Goal: Task Accomplishment & Management: Manage account settings

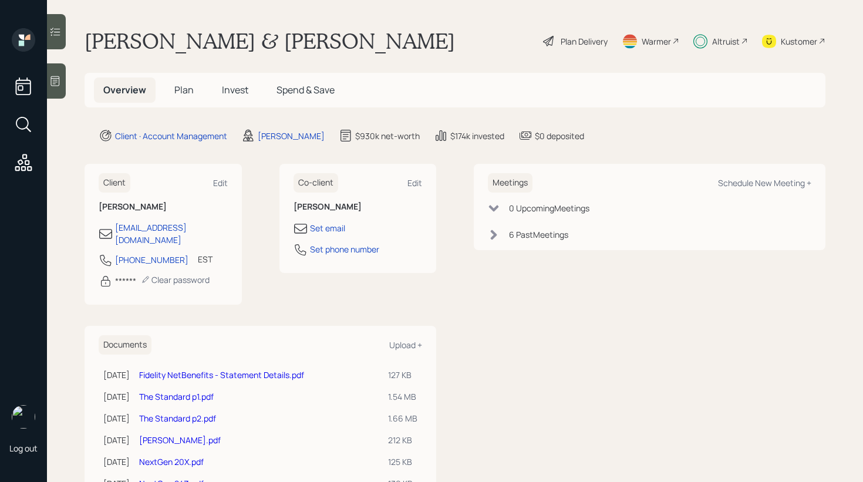
click at [244, 93] on span "Invest" at bounding box center [235, 89] width 26 height 13
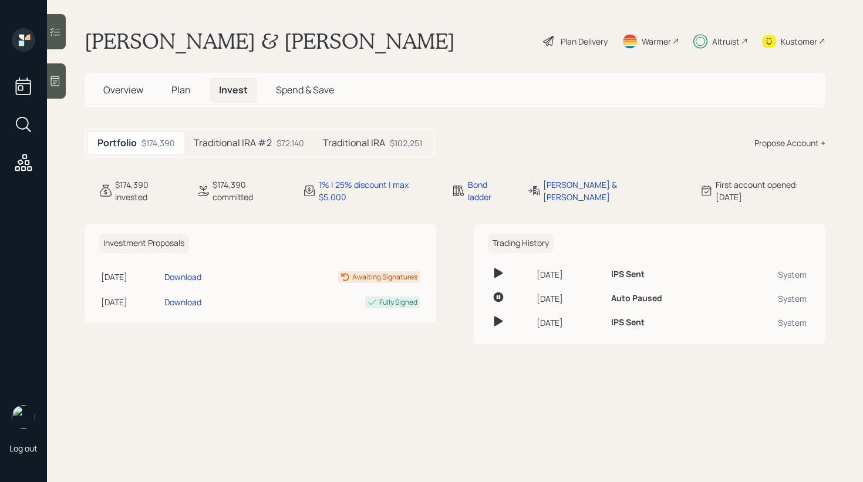
click at [65, 39] on div at bounding box center [56, 31] width 19 height 35
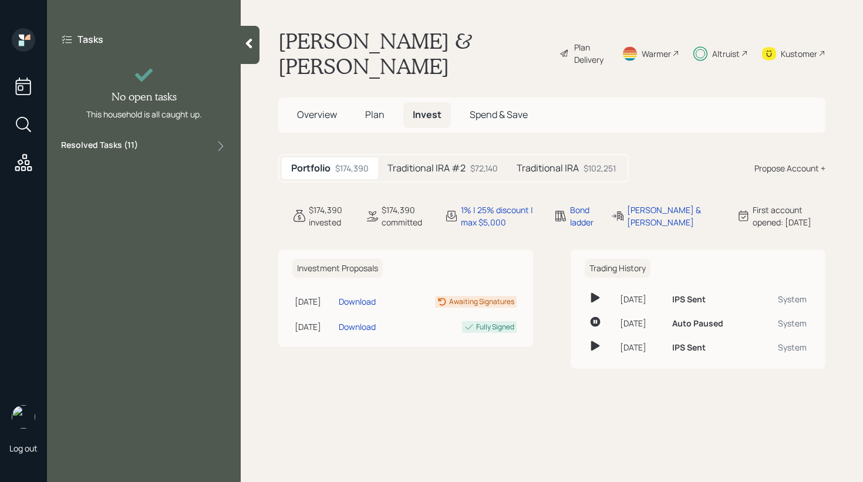
click at [157, 144] on div "Resolved Tasks ( 11 )" at bounding box center [144, 146] width 166 height 14
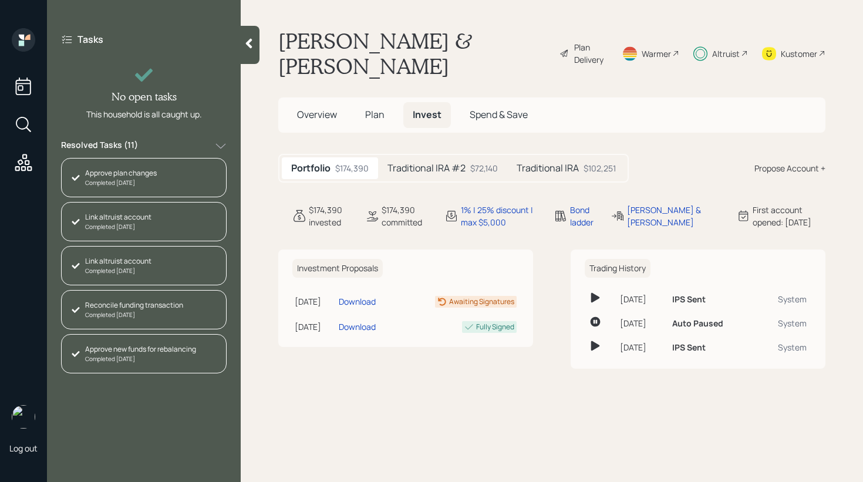
drag, startPoint x: 251, startPoint y: 32, endPoint x: 250, endPoint y: 48, distance: 15.9
click at [250, 48] on div at bounding box center [250, 45] width 19 height 38
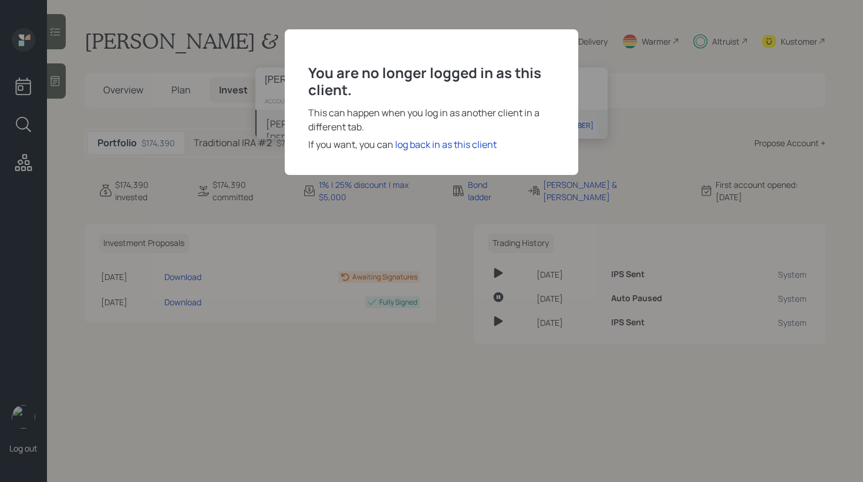
type input "[PERSON_NAME]"
